Goal: Task Accomplishment & Management: Manage account settings

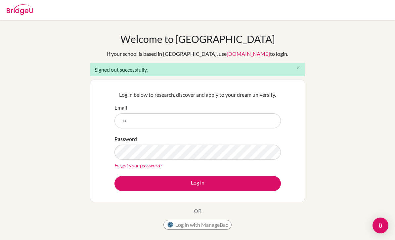
scroll to position [60, 0]
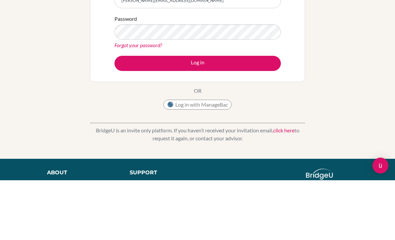
type input "[PERSON_NAME][EMAIL_ADDRESS][DOMAIN_NAME]"
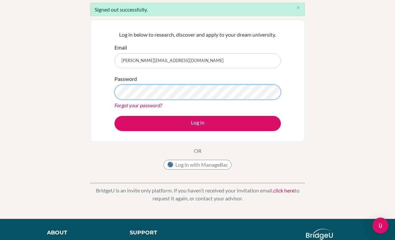
scroll to position [60, 0]
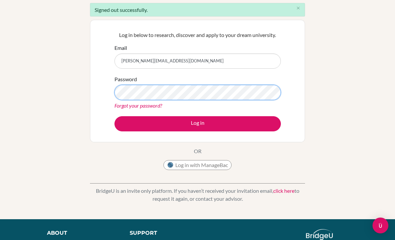
click at [197, 123] on button "Log in" at bounding box center [197, 123] width 166 height 15
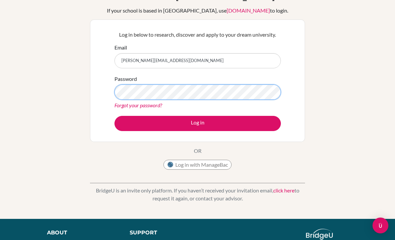
scroll to position [43, 0]
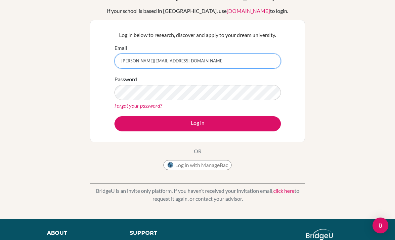
click at [182, 55] on input "[PERSON_NAME][EMAIL_ADDRESS][DOMAIN_NAME]" at bounding box center [197, 61] width 166 height 15
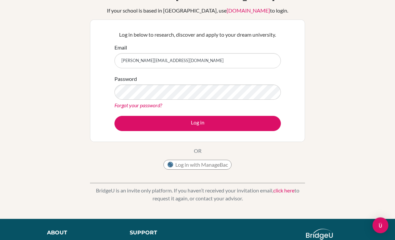
click at [204, 133] on div "Log in below to research, discover and apply to your dream university. Email [P…" at bounding box center [197, 81] width 175 height 109
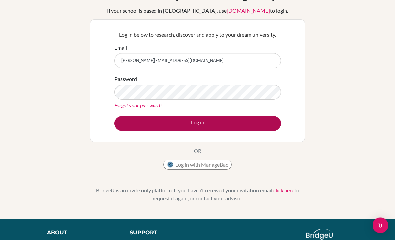
click at [205, 127] on button "Log in" at bounding box center [197, 123] width 166 height 15
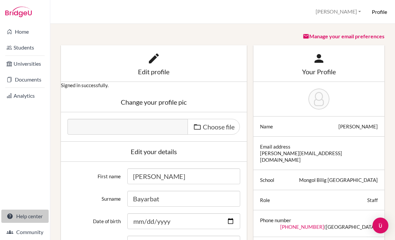
click at [37, 218] on link "Help center" at bounding box center [24, 216] width 47 height 13
click at [379, 12] on h6 "Profile" at bounding box center [379, 11] width 15 height 7
click at [389, 7] on div "Profile Nandin Profile School Settings Log out Your browser is not supported by…" at bounding box center [222, 12] width 345 height 24
click at [386, 11] on h6 "Profile" at bounding box center [379, 11] width 15 height 7
click at [380, 13] on h6 "Profile" at bounding box center [379, 11] width 15 height 7
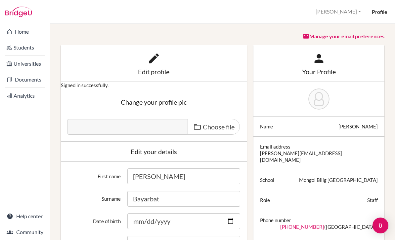
click at [346, 11] on button "Nandin" at bounding box center [338, 12] width 51 height 12
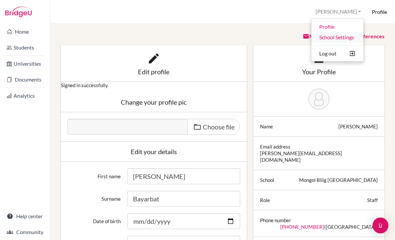
click at [321, 34] on link "School Settings" at bounding box center [337, 37] width 52 height 11
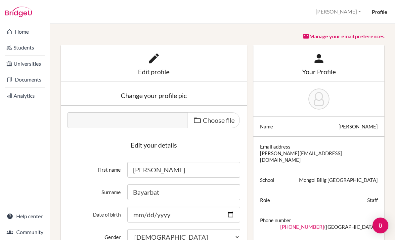
click at [343, 14] on button "Nandin" at bounding box center [338, 12] width 51 height 12
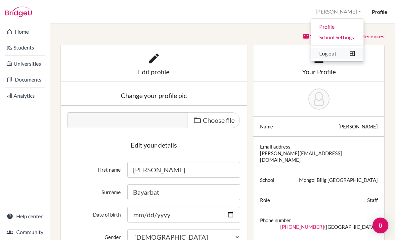
click at [340, 53] on button "Log out" at bounding box center [337, 53] width 52 height 11
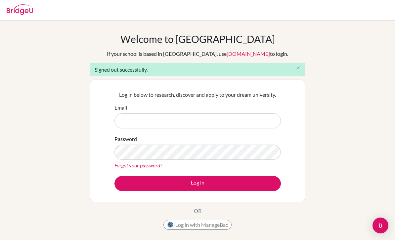
scroll to position [60, 0]
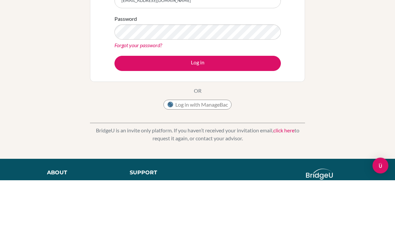
type input "[EMAIL_ADDRESS][DOMAIN_NAME]"
click at [190, 100] on div "Password Forgot your password?" at bounding box center [197, 92] width 166 height 34
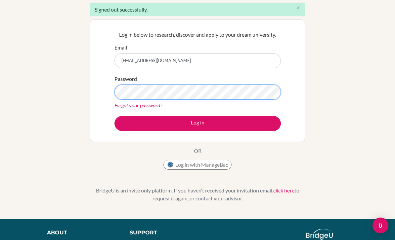
scroll to position [60, 0]
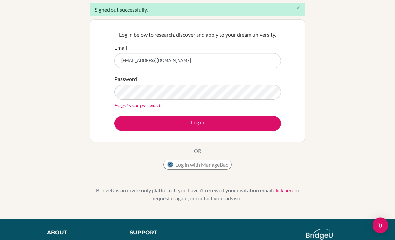
click at [199, 112] on form "Email [EMAIL_ADDRESS][DOMAIN_NAME] Password Forgot your password? Log in" at bounding box center [197, 88] width 166 height 88
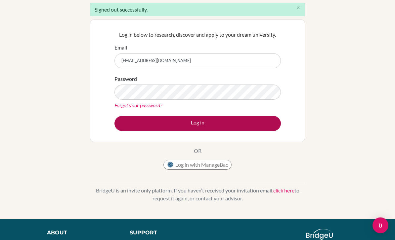
click at [206, 124] on button "Log in" at bounding box center [197, 123] width 166 height 15
